Goal: Task Accomplishment & Management: Manage account settings

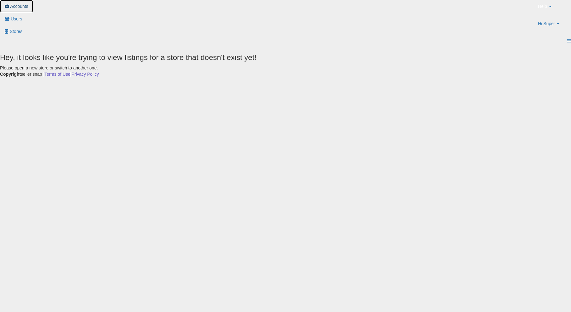
click at [28, 9] on span "Accounts" at bounding box center [19, 6] width 18 height 5
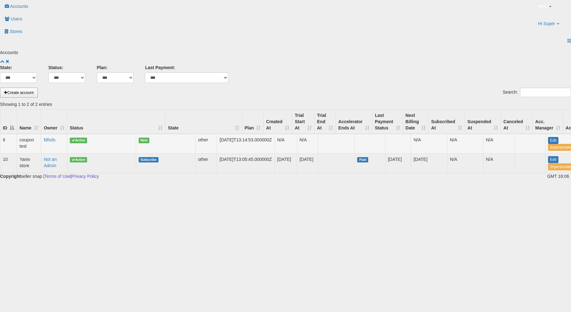
scroll to position [0, 39]
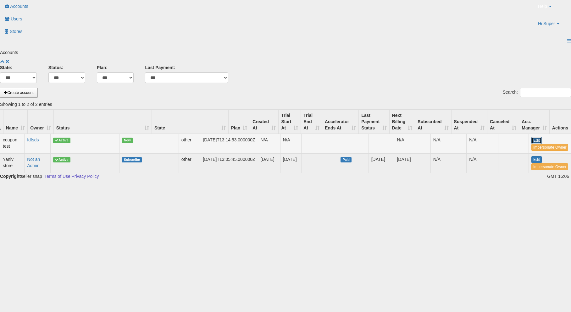
click at [531, 137] on link "Edit" at bounding box center [536, 140] width 10 height 7
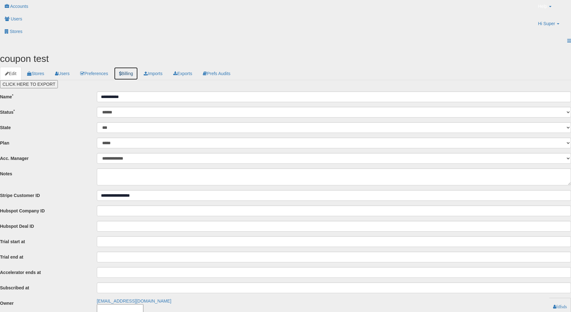
click at [138, 67] on link "Billing" at bounding box center [126, 73] width 24 height 13
